Goal: Navigation & Orientation: Find specific page/section

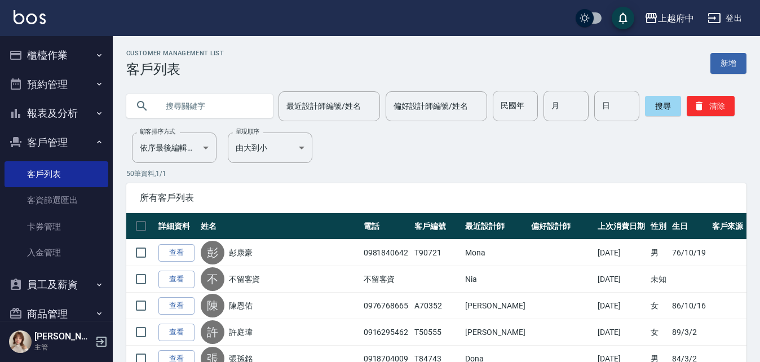
click at [243, 109] on input "text" at bounding box center [211, 106] width 106 height 30
type input "0986672282"
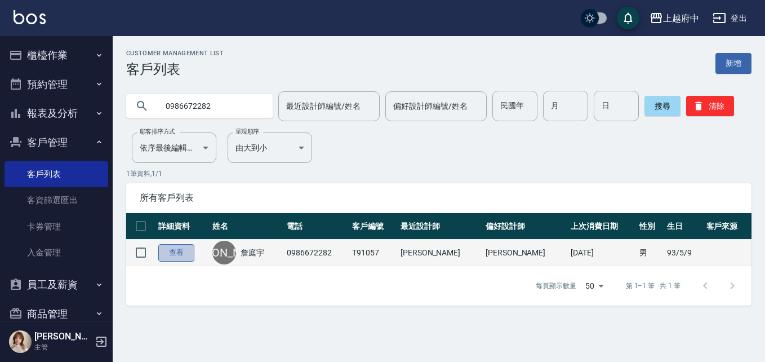
click at [180, 250] on link "查看" at bounding box center [176, 252] width 36 height 17
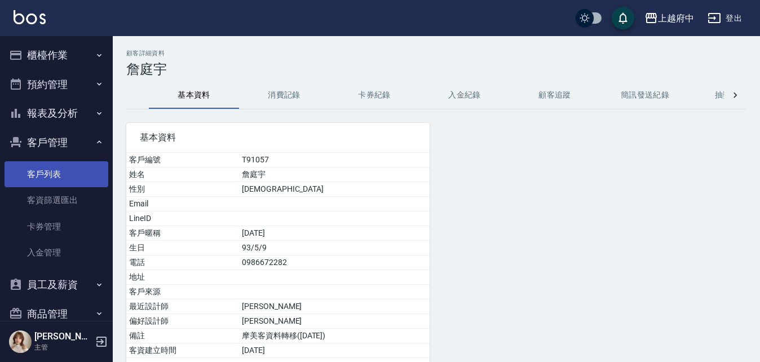
click at [46, 180] on link "客戶列表" at bounding box center [57, 174] width 104 height 26
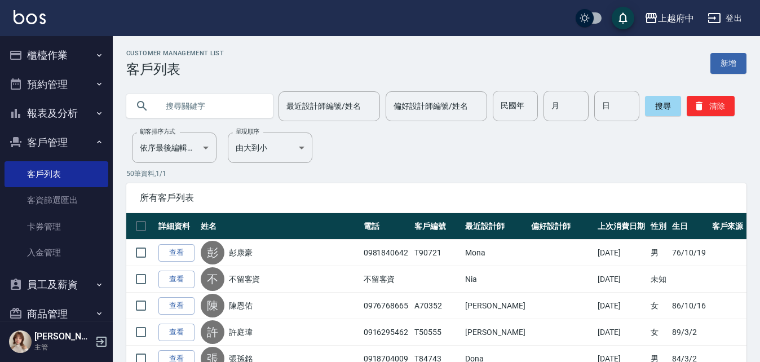
click at [174, 114] on input "text" at bounding box center [211, 106] width 106 height 30
type input "0983567970"
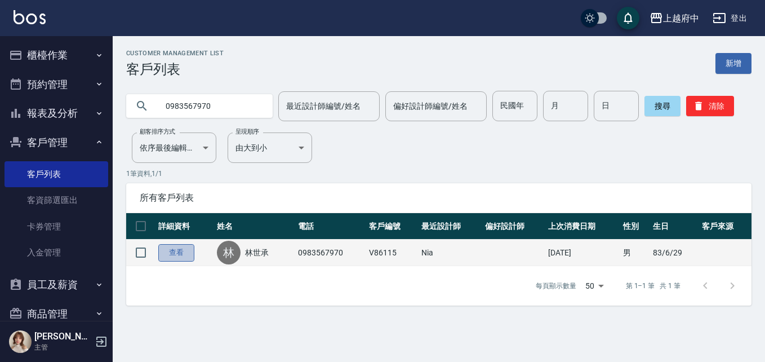
click at [179, 249] on link "查看" at bounding box center [176, 252] width 36 height 17
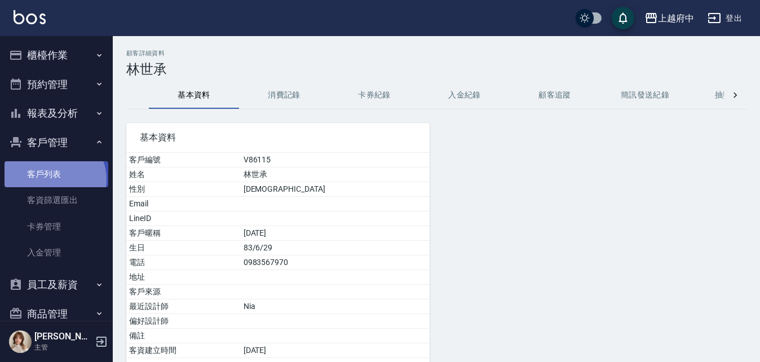
click at [53, 179] on link "客戶列表" at bounding box center [57, 174] width 104 height 26
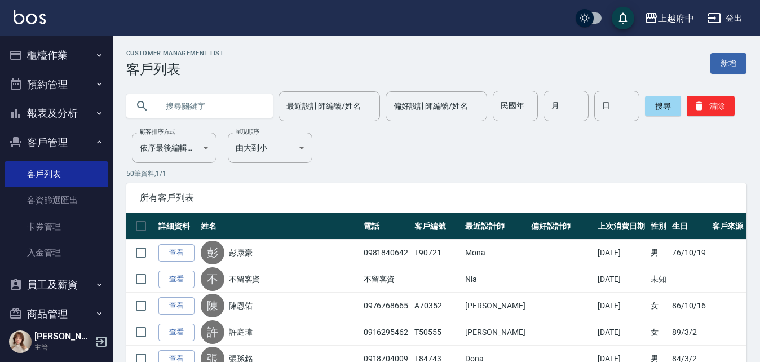
drag, startPoint x: 230, startPoint y: 20, endPoint x: 231, endPoint y: 37, distance: 16.9
click at [229, 35] on div "上越府中 登出" at bounding box center [380, 18] width 760 height 36
click at [217, 100] on input "text" at bounding box center [211, 106] width 106 height 30
type input "0919382565"
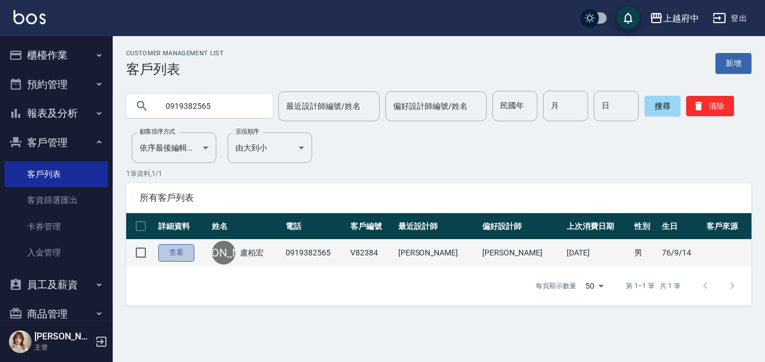
click at [183, 250] on link "查看" at bounding box center [176, 252] width 36 height 17
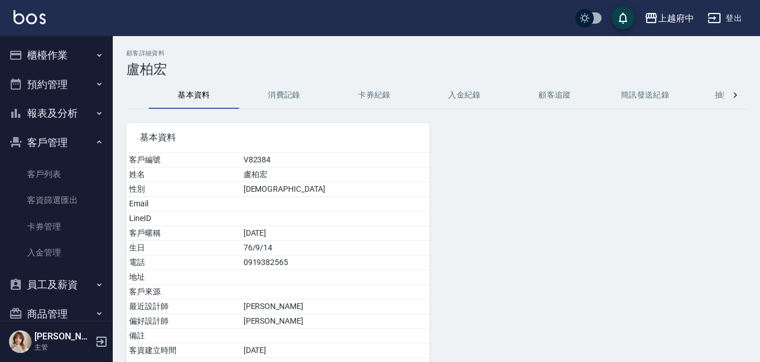
click at [286, 97] on button "消費記錄" at bounding box center [284, 95] width 90 height 27
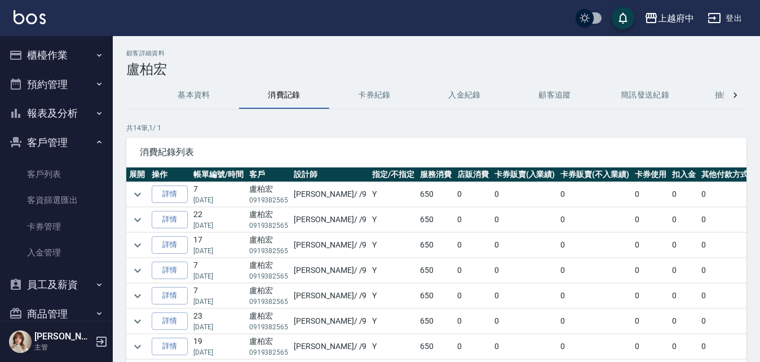
click at [203, 93] on button "基本資料" at bounding box center [194, 95] width 90 height 27
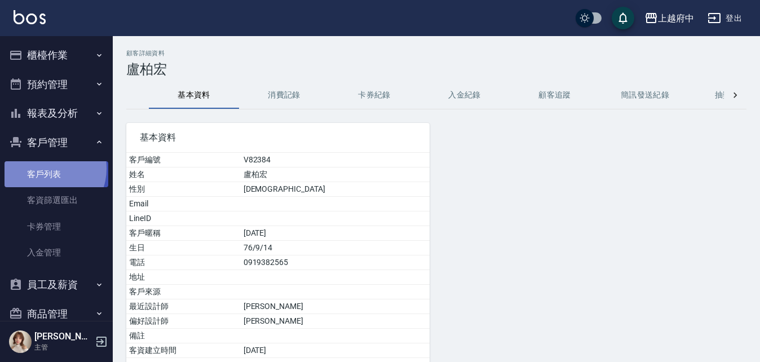
click at [46, 169] on link "客戶列表" at bounding box center [57, 174] width 104 height 26
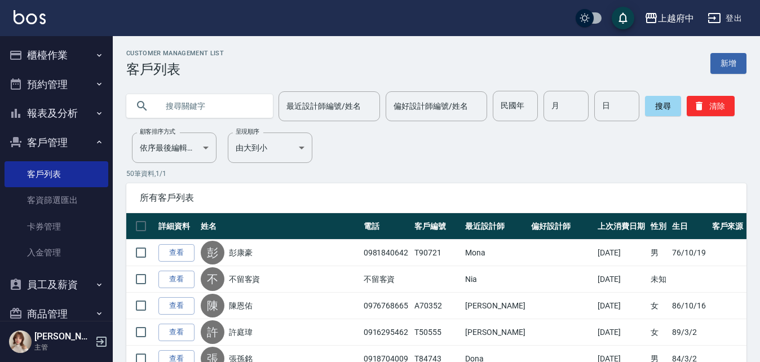
click at [187, 104] on input "text" at bounding box center [211, 106] width 106 height 30
type input "ㄔ"
type input "T81547"
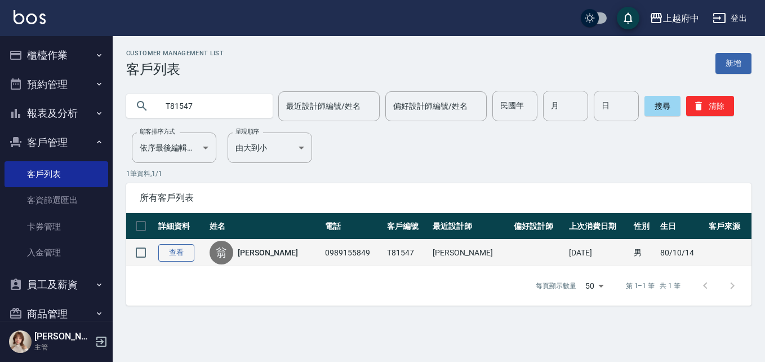
click at [178, 248] on link "查看" at bounding box center [176, 252] width 36 height 17
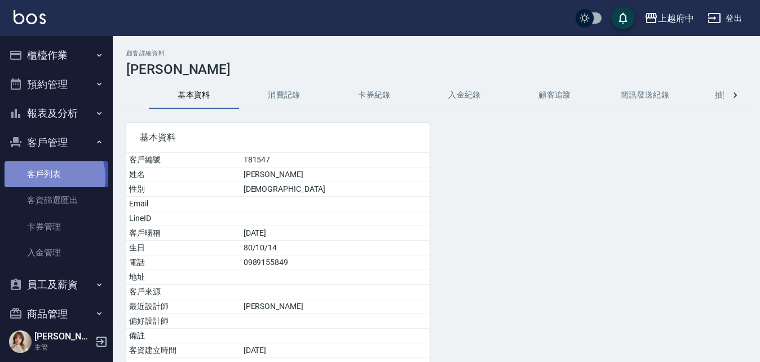
click at [46, 177] on link "客戶列表" at bounding box center [57, 174] width 104 height 26
